Goal: Task Accomplishment & Management: Manage account settings

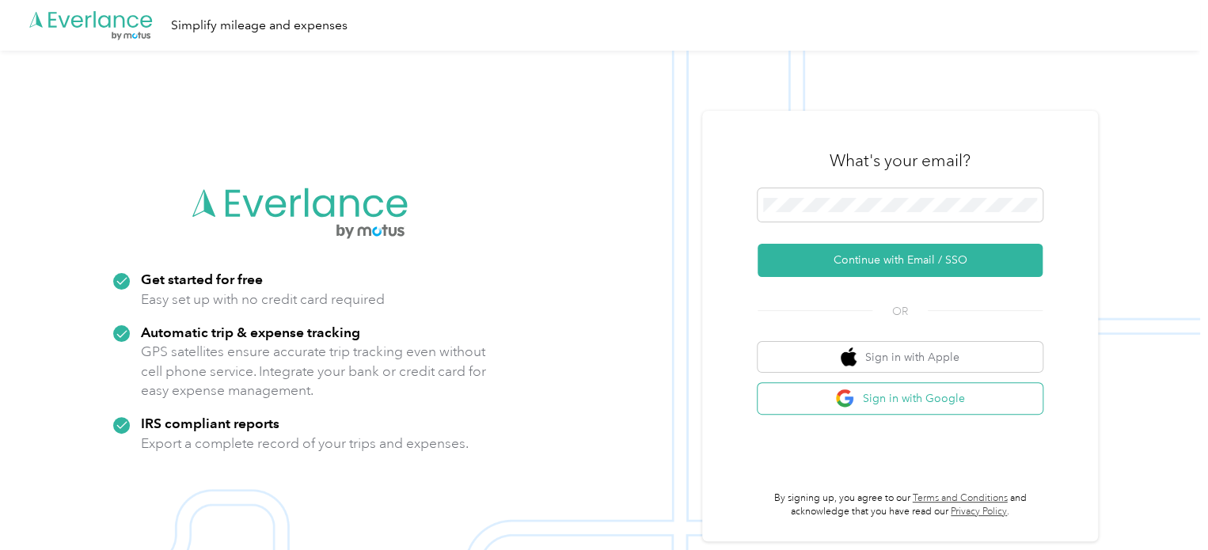
click at [903, 395] on button "Sign in with Google" at bounding box center [900, 398] width 285 height 31
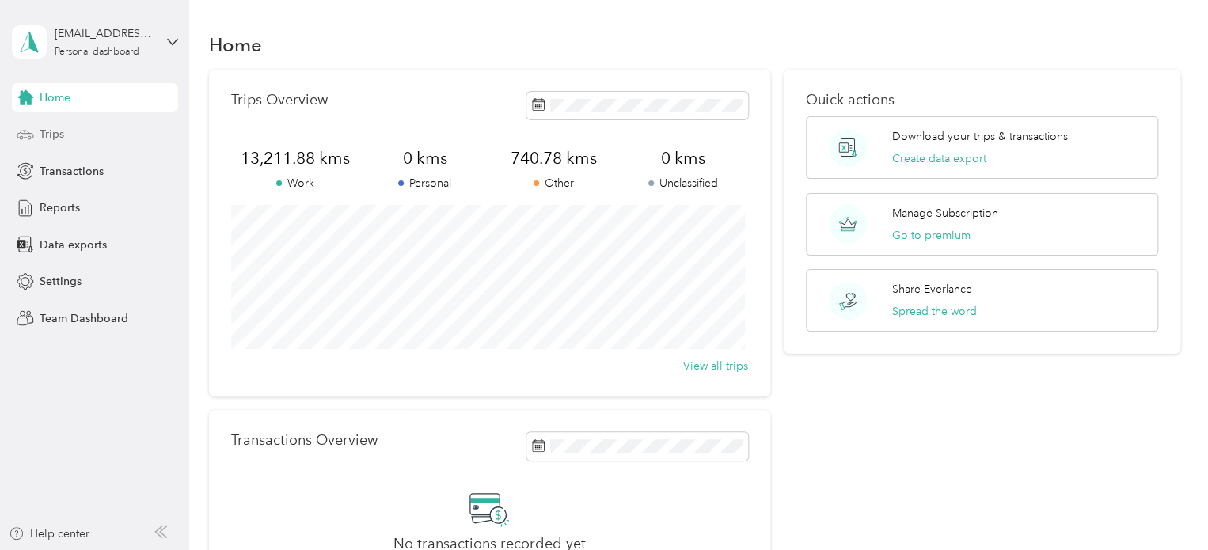
click at [48, 136] on span "Trips" at bounding box center [52, 134] width 25 height 17
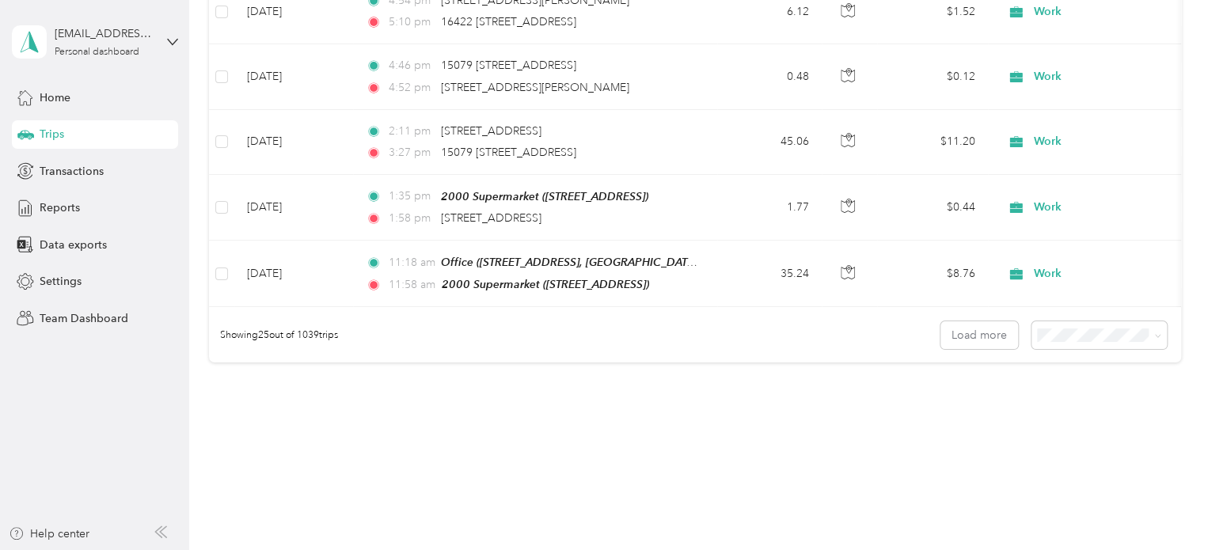
scroll to position [1609, 0]
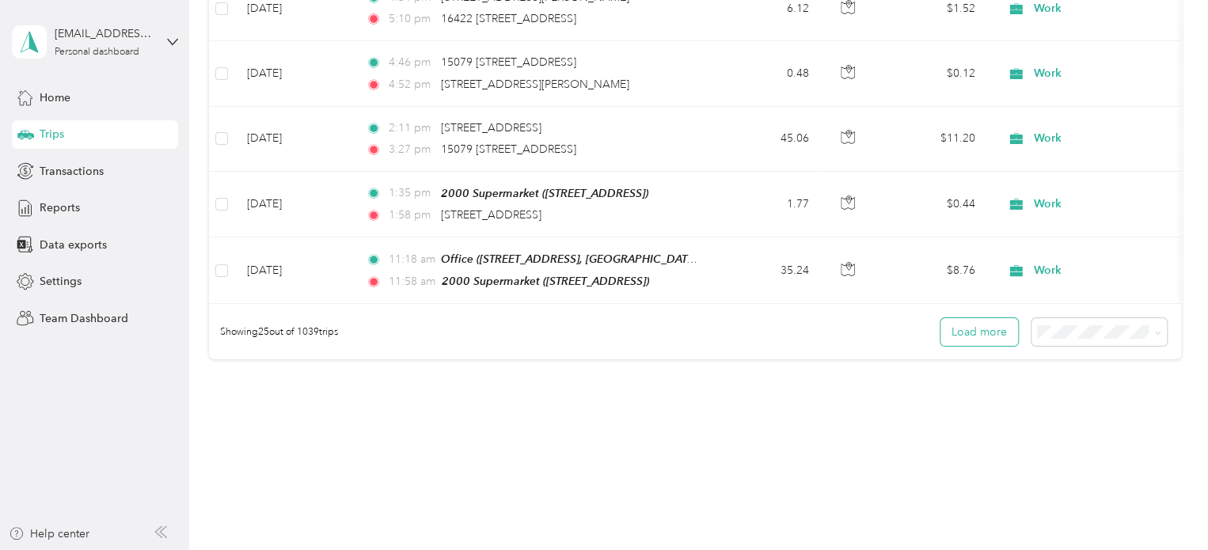
click at [961, 329] on button "Load more" at bounding box center [980, 332] width 78 height 28
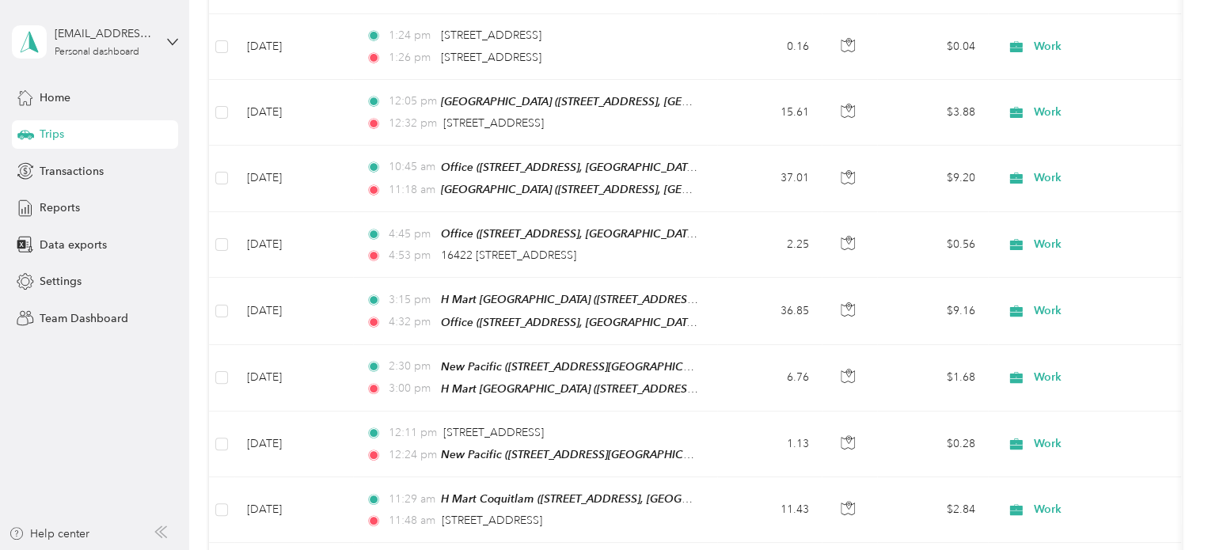
scroll to position [2158, 0]
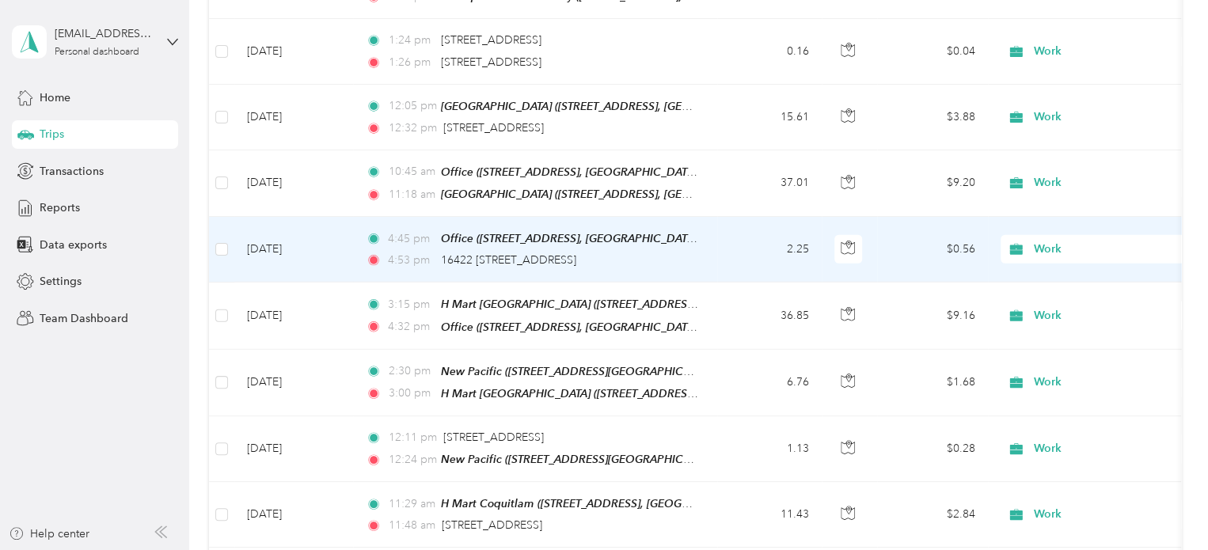
click at [1062, 241] on span "Work" at bounding box center [1106, 249] width 145 height 17
click at [1074, 445] on span "Commute" at bounding box center [1113, 443] width 146 height 17
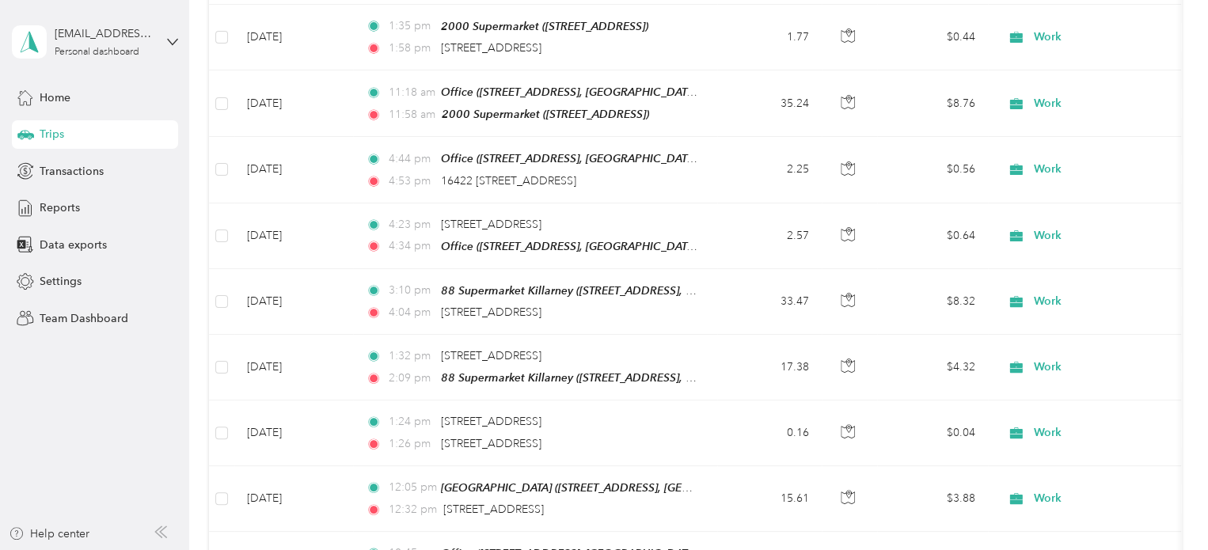
scroll to position [1762, 0]
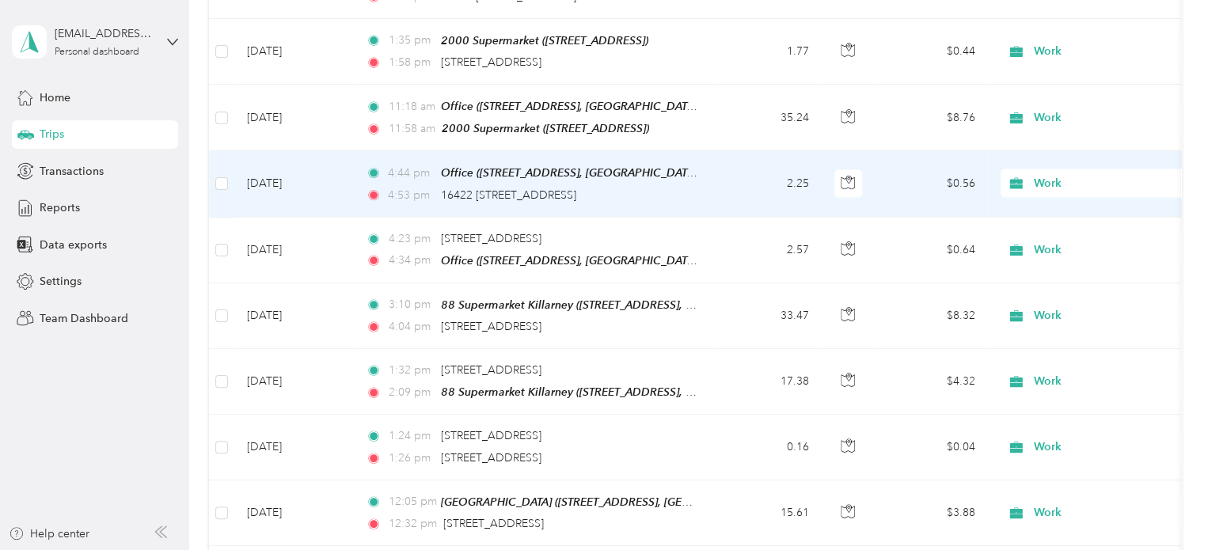
click at [1054, 175] on span "Work" at bounding box center [1106, 183] width 145 height 17
click at [1074, 378] on span "Commute" at bounding box center [1113, 384] width 146 height 17
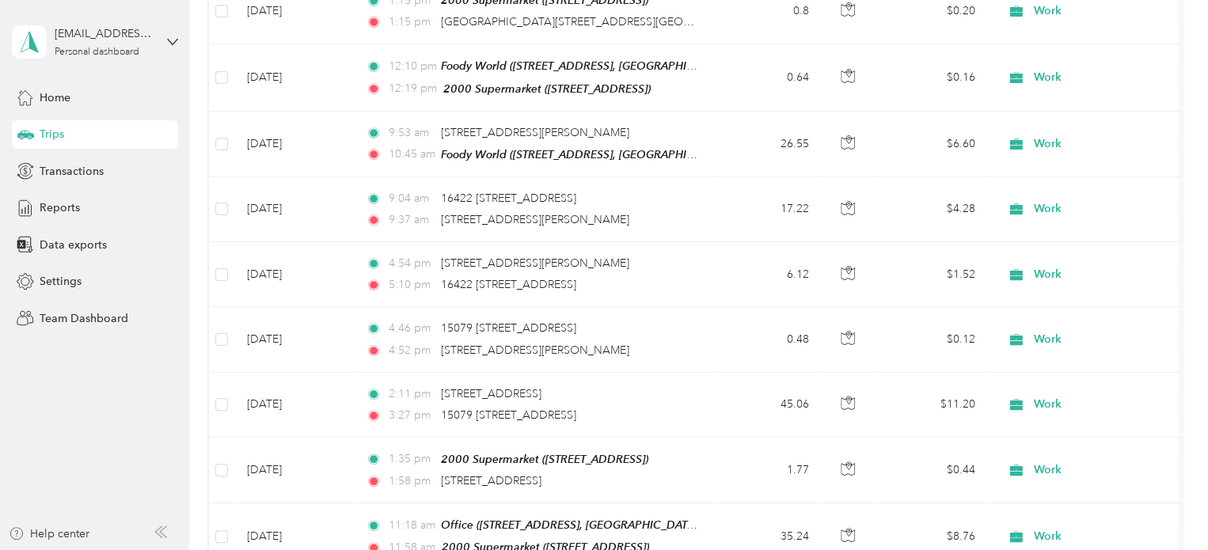
scroll to position [1338, 0]
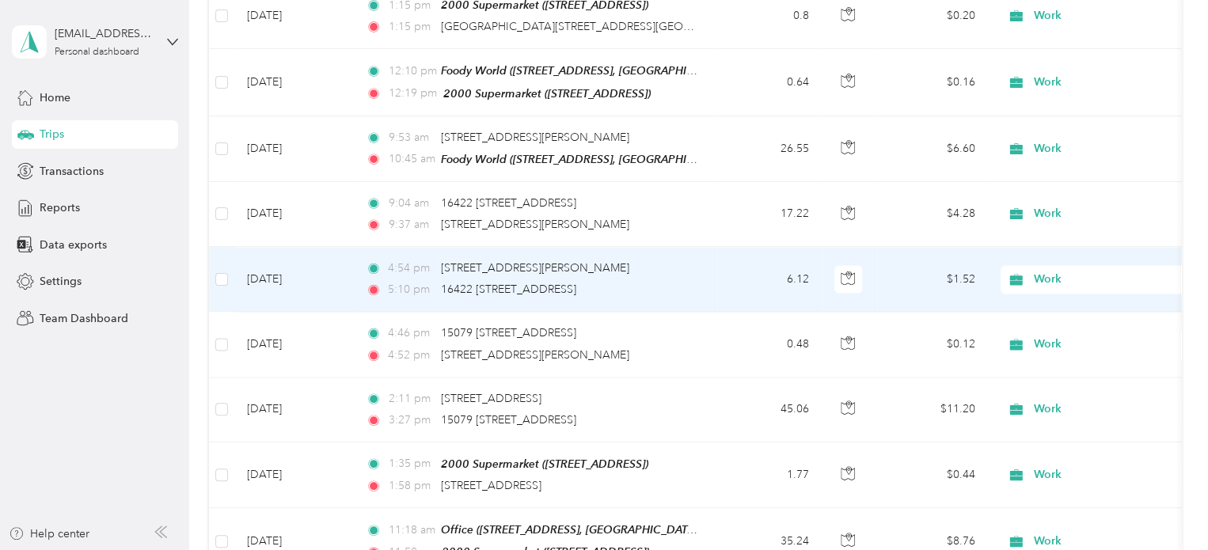
click at [1059, 271] on span "Work" at bounding box center [1106, 279] width 145 height 17
click at [1049, 475] on span "Commute" at bounding box center [1113, 483] width 146 height 17
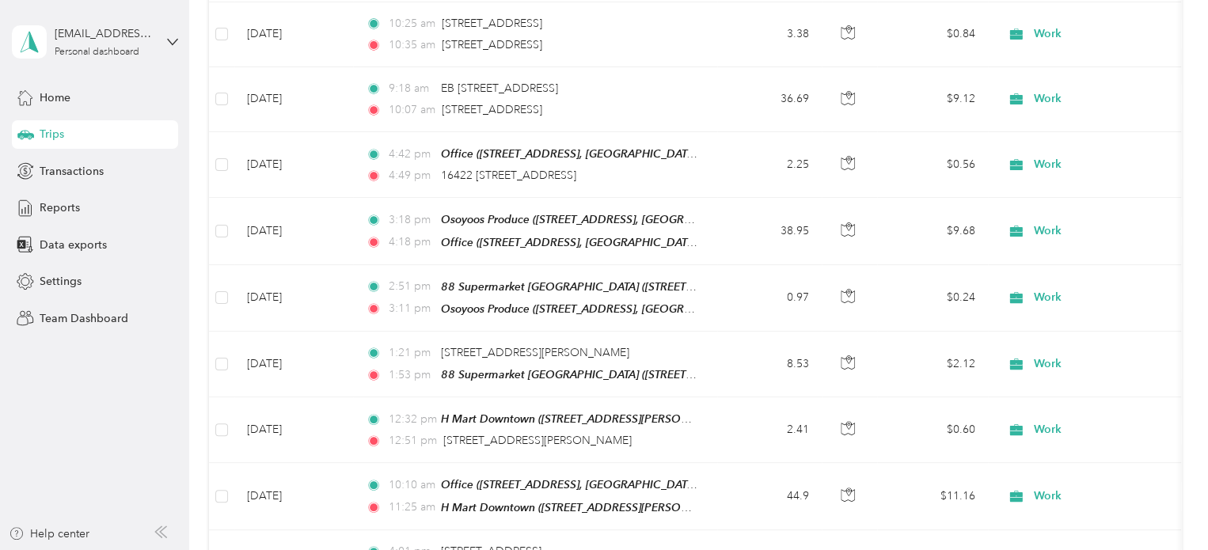
scroll to position [633, 0]
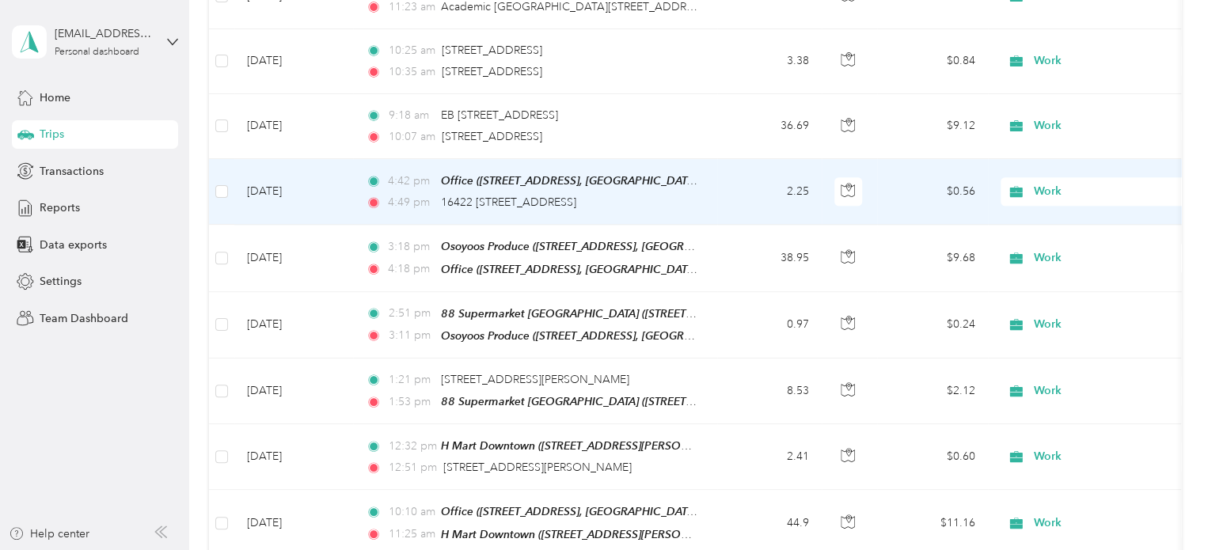
click at [1072, 183] on span "Work" at bounding box center [1106, 191] width 145 height 17
click at [1068, 408] on span "Commute" at bounding box center [1113, 408] width 146 height 17
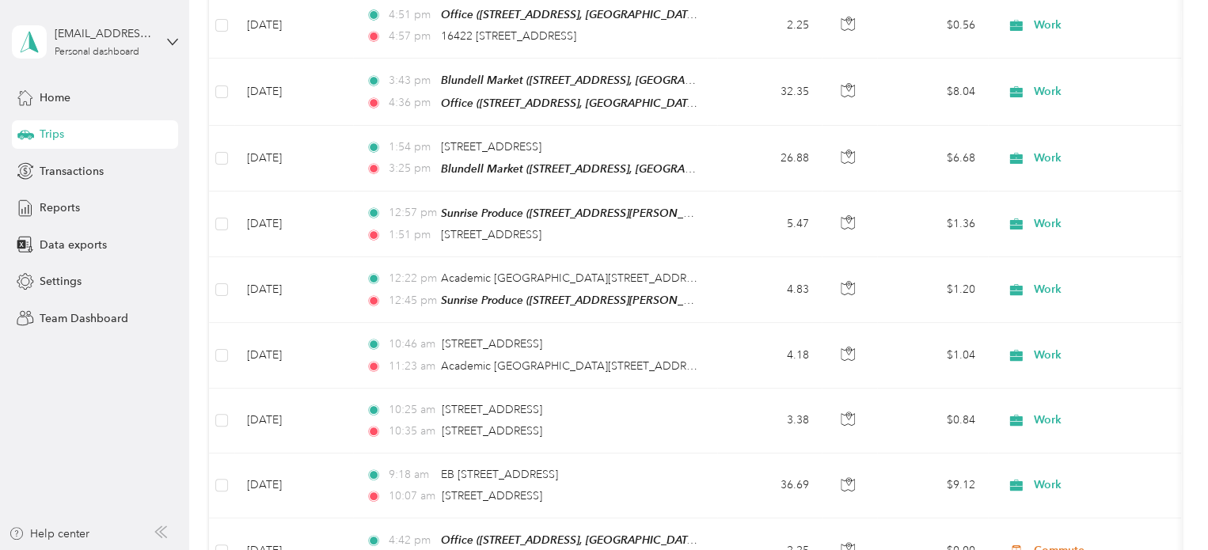
scroll to position [200, 0]
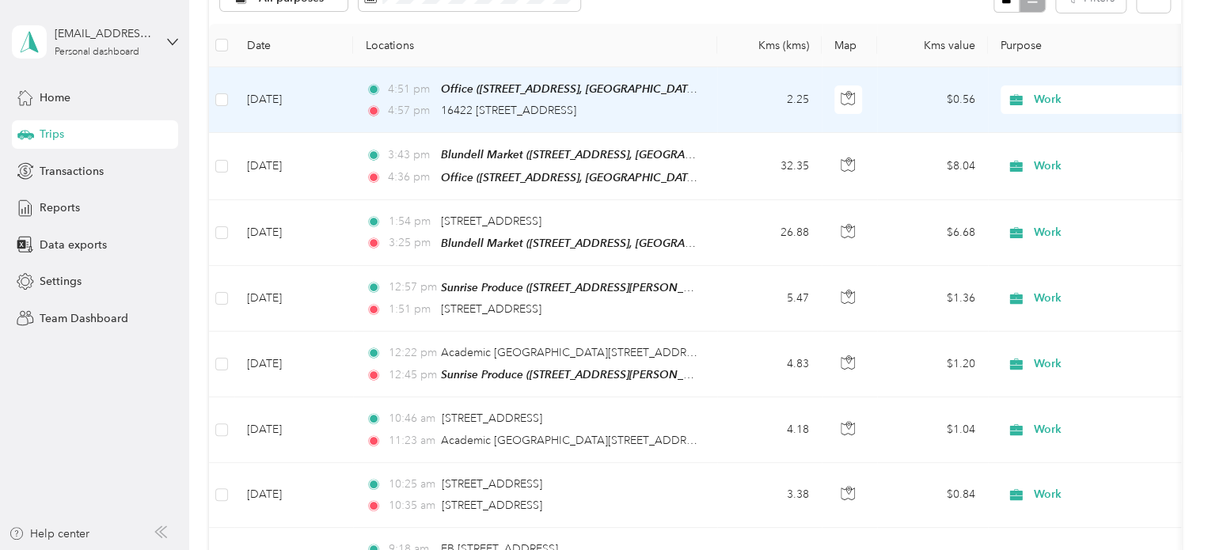
click at [1074, 106] on span "Work" at bounding box center [1106, 99] width 145 height 17
click at [1086, 324] on span "Commute" at bounding box center [1113, 322] width 146 height 17
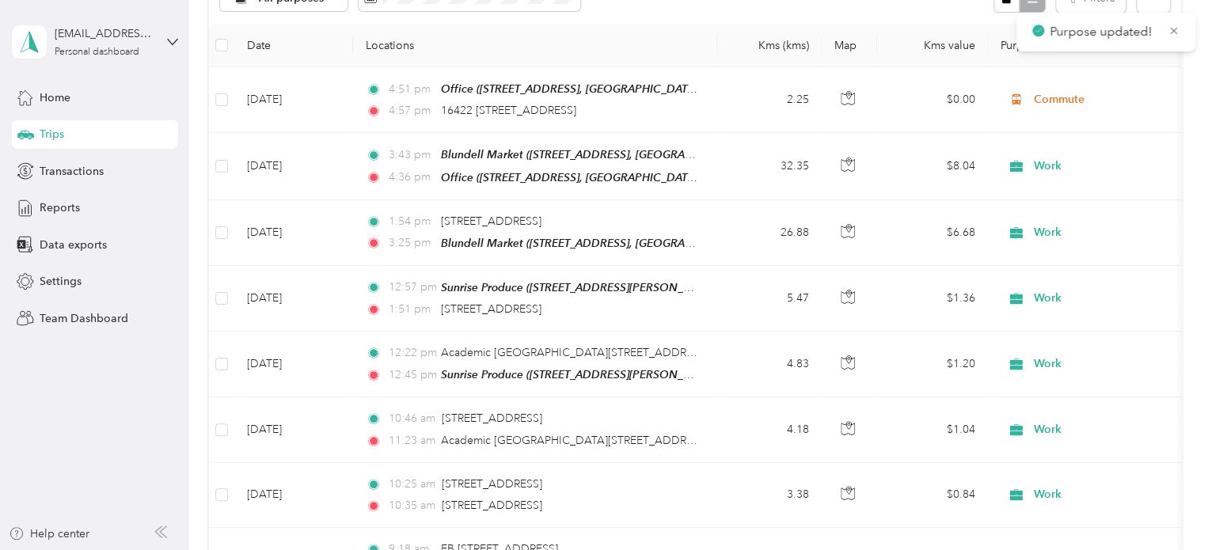
scroll to position [0, 0]
